Goal: Information Seeking & Learning: Learn about a topic

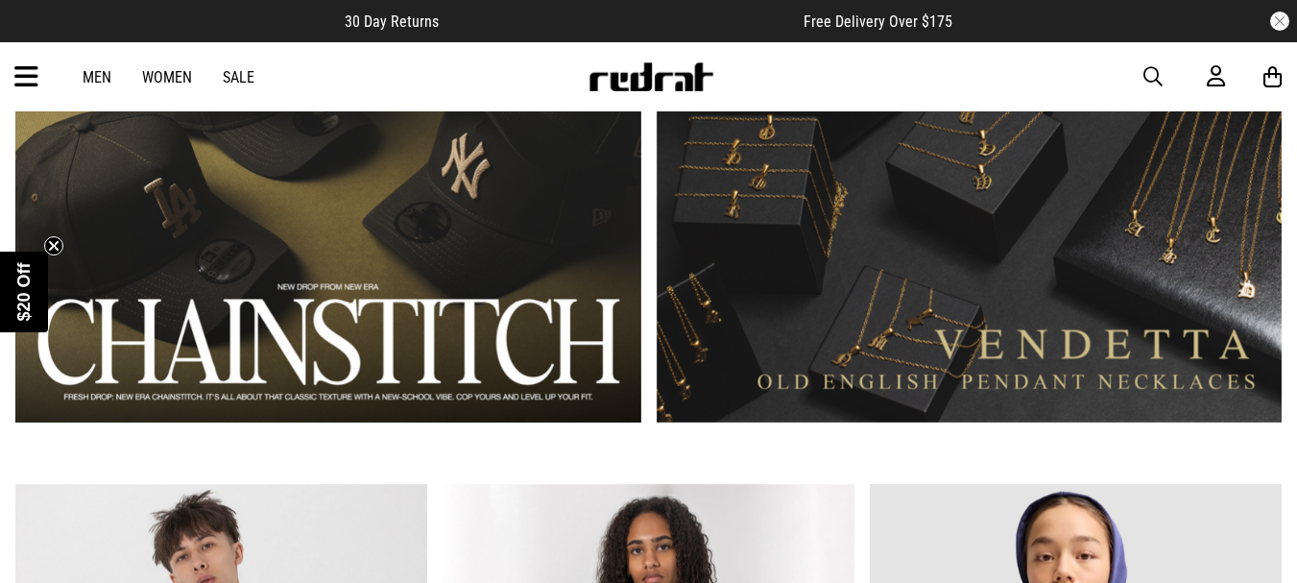
scroll to position [1248, 0]
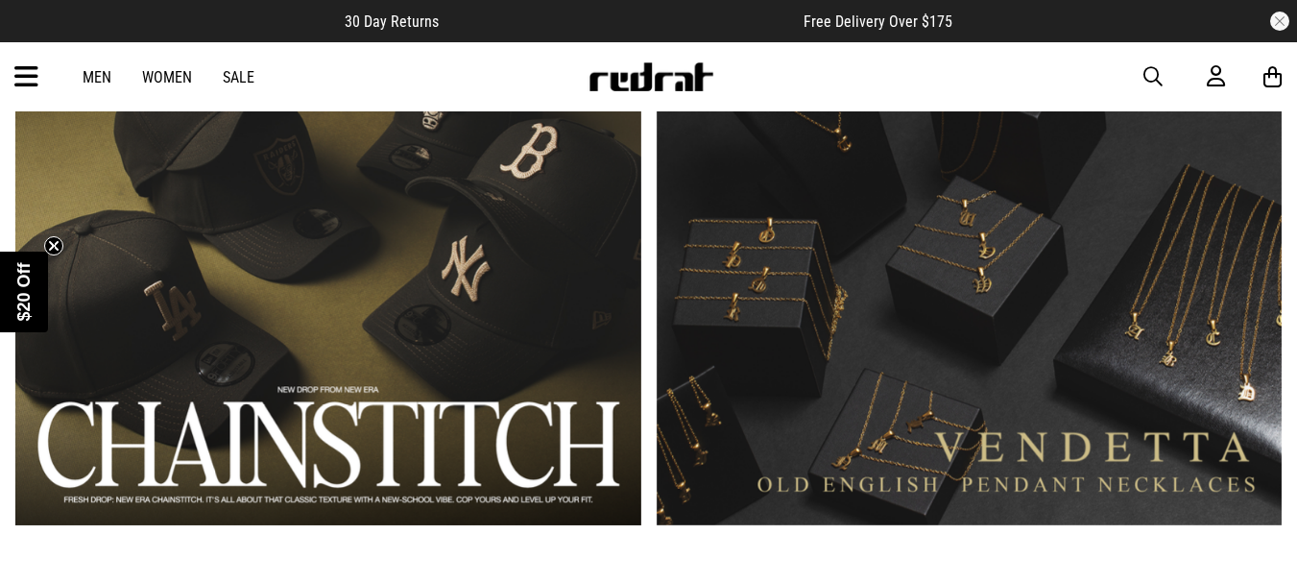
click at [437, 266] on link "1 / 2" at bounding box center [328, 266] width 626 height 517
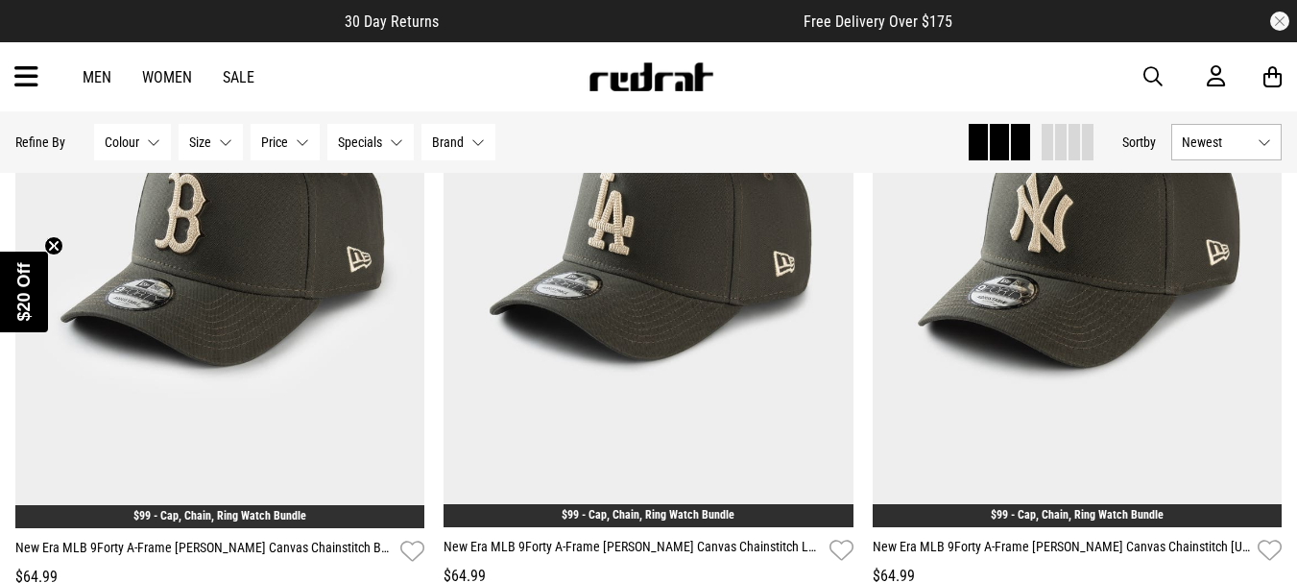
click at [1146, 72] on span "button" at bounding box center [1152, 76] width 19 height 23
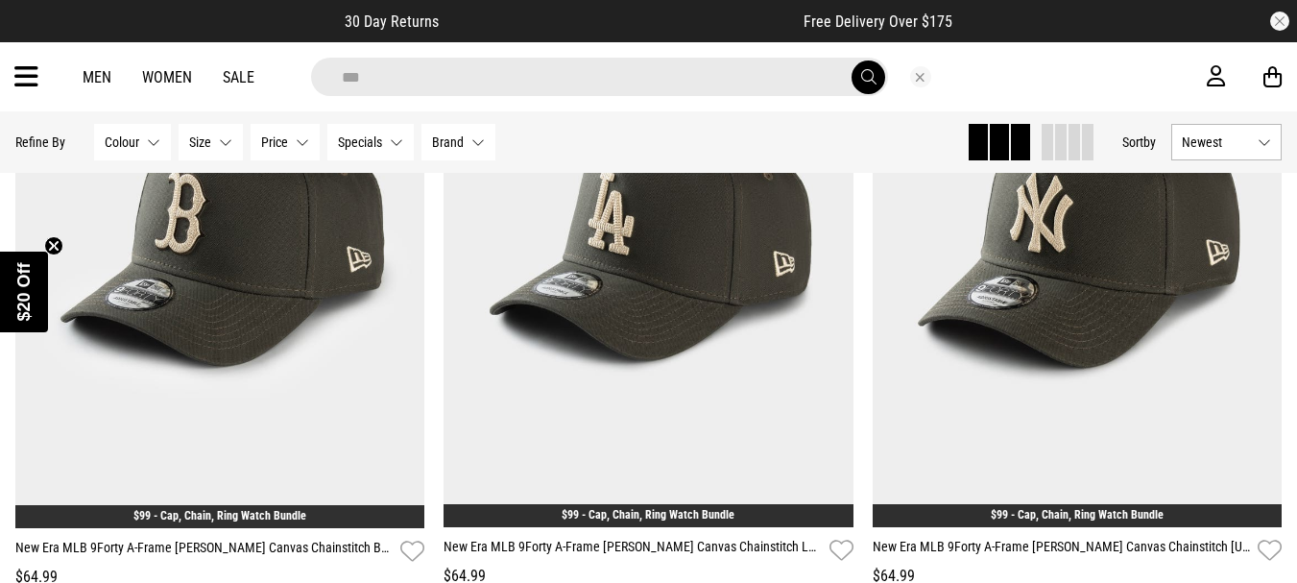
type input "***"
click at [852, 60] on button "submit" at bounding box center [869, 77] width 34 height 34
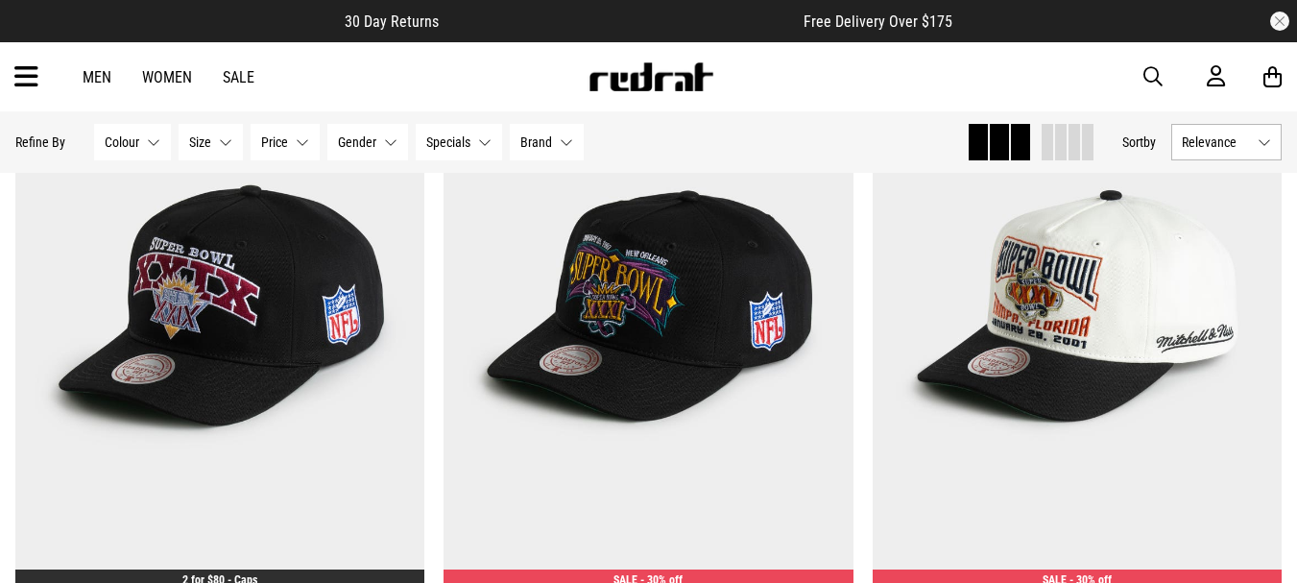
scroll to position [5376, 0]
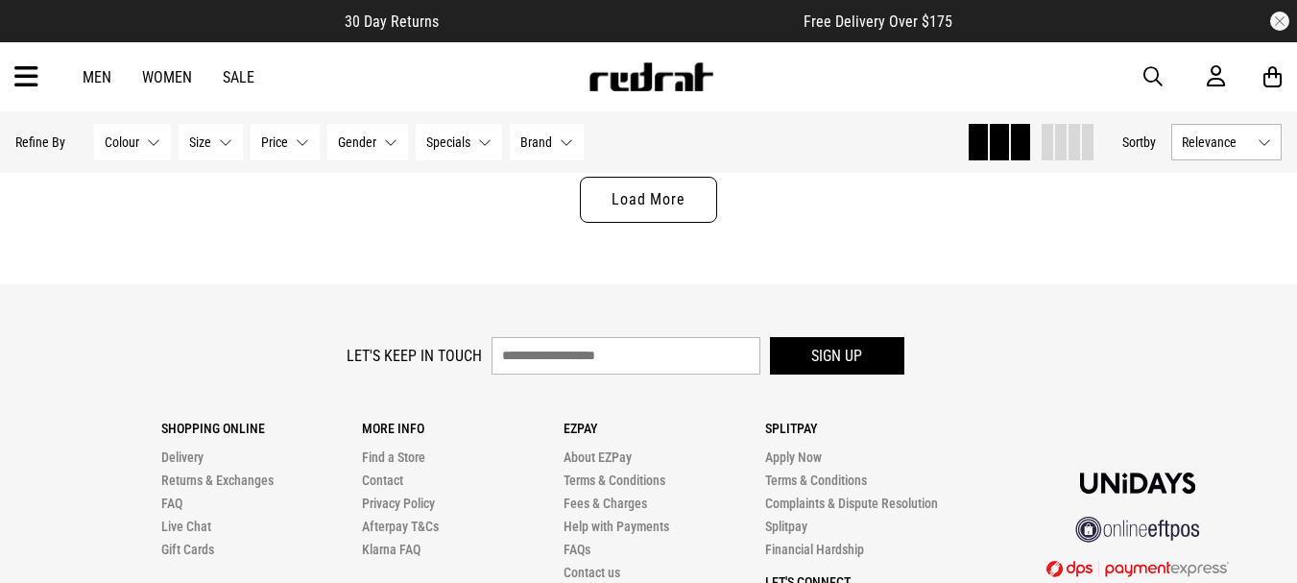
click at [675, 205] on link "Load More" at bounding box center [648, 200] width 136 height 46
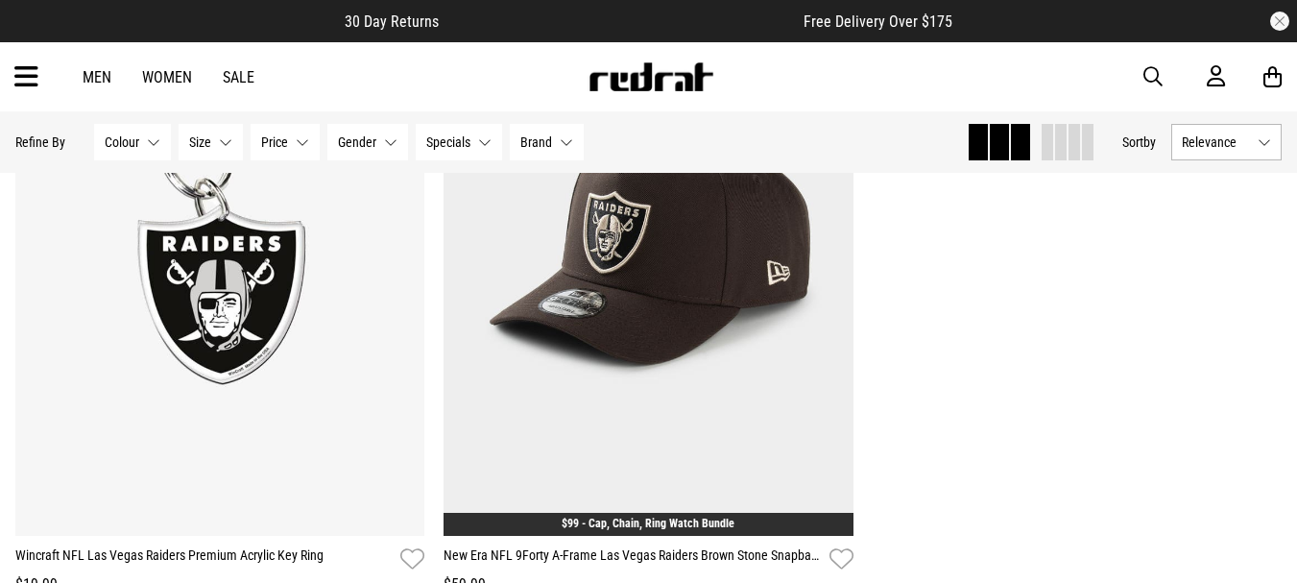
scroll to position [7607, 0]
